Goal: Answer question/provide support

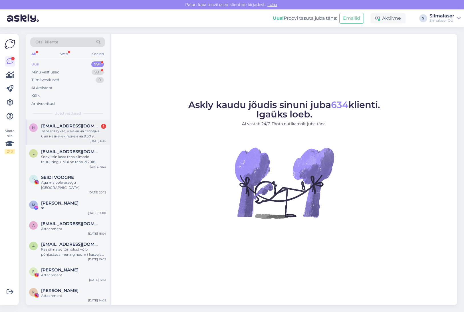
click at [70, 124] on span "[EMAIL_ADDRESS][DOMAIN_NAME]" at bounding box center [70, 125] width 59 height 5
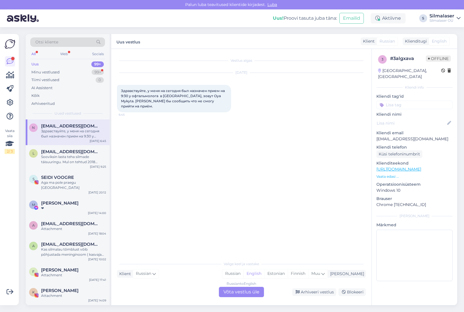
click at [417, 41] on div "Klienditugi" at bounding box center [415, 41] width 24 height 6
click at [242, 293] on div "Russian to English Võta vestlus üle" at bounding box center [241, 292] width 45 height 10
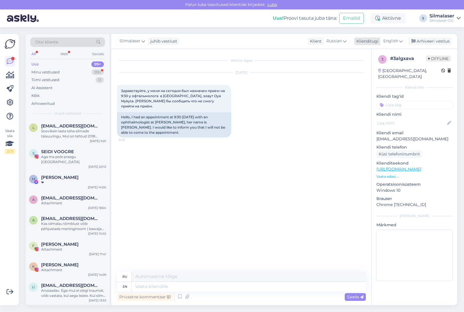
click at [398, 39] on span "English" at bounding box center [390, 41] width 15 height 6
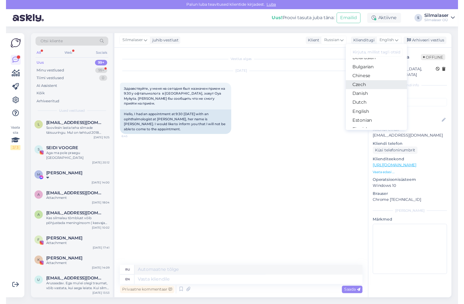
scroll to position [20, 0]
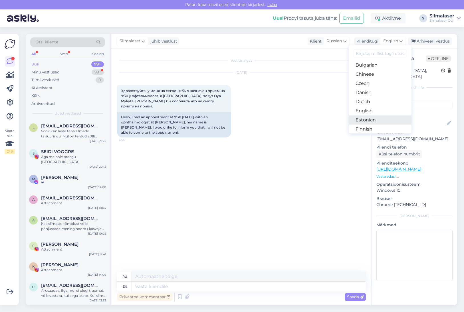
click at [369, 118] on link "Estonian" at bounding box center [380, 119] width 63 height 9
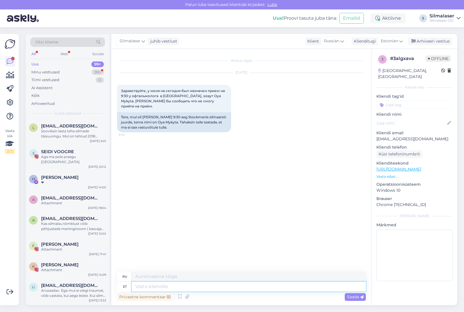
click at [152, 287] on textarea at bounding box center [249, 286] width 234 height 10
type textarea "Tere!"
type textarea "Привет!"
type textarea "Tere! Täname te"
type textarea "Привет! [GEOGRAPHIC_DATA]."
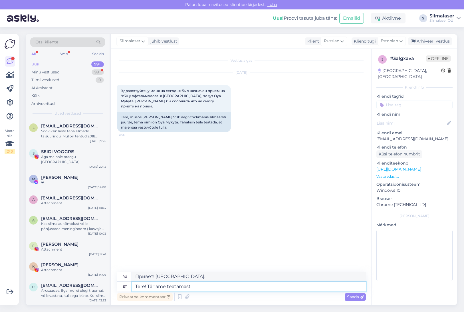
type textarea "Tere! Täname teatamast."
type textarea "Здравствуйте! [PERSON_NAME], что сообщили нам."
type textarea "Tere! Täname teatamast."
click at [356, 300] on div "Privaatne kommentaar Saada" at bounding box center [241, 296] width 249 height 11
click at [355, 297] on span "Saada" at bounding box center [355, 296] width 17 height 5
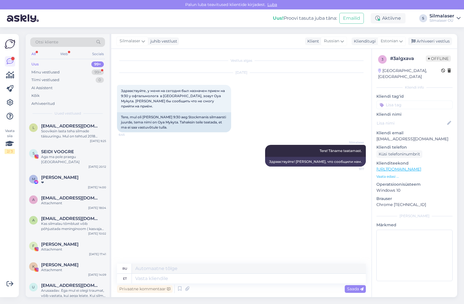
click at [44, 63] on div "Uus 99+" at bounding box center [67, 64] width 75 height 8
click at [41, 71] on div "Minu vestlused" at bounding box center [45, 72] width 28 height 6
